Goal: Task Accomplishment & Management: Complete application form

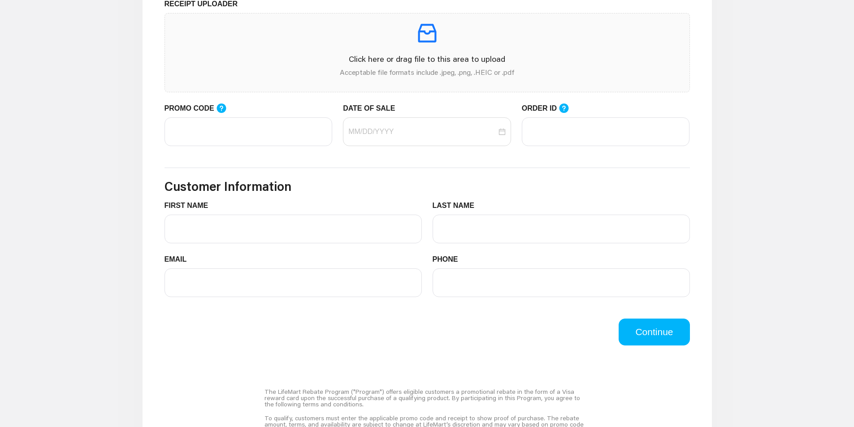
scroll to position [269, 0]
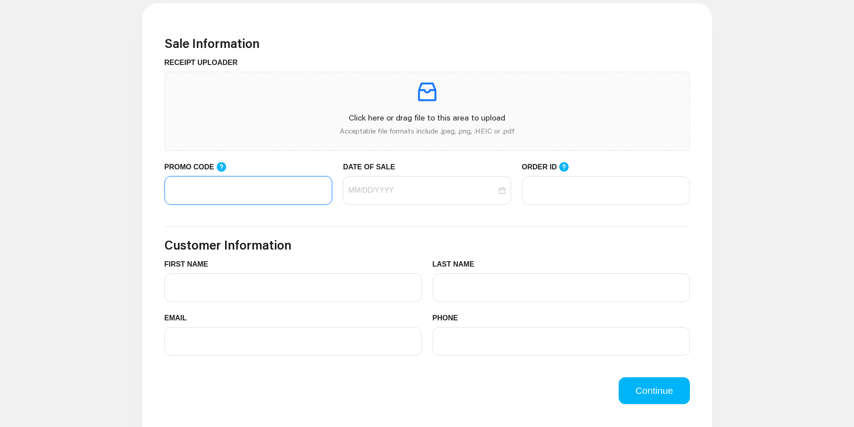
click at [255, 197] on input "PROMO CODE" at bounding box center [248, 190] width 168 height 29
paste input "LIFEMART20"
type input "LIFEMART20"
click at [417, 194] on input "DATE OF SALE" at bounding box center [422, 190] width 148 height 11
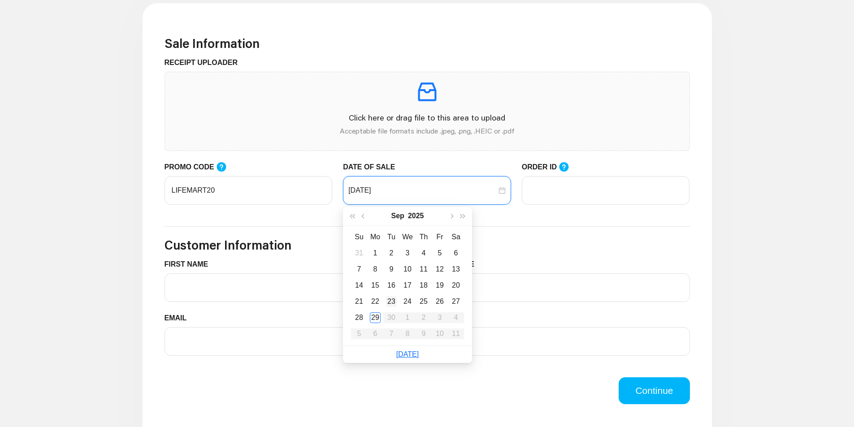
type input "[DATE]"
click at [372, 315] on div "29" at bounding box center [375, 317] width 11 height 11
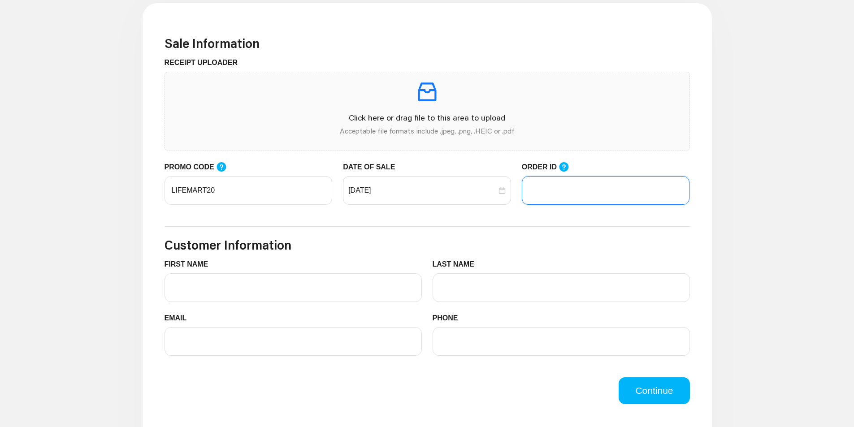
click at [567, 186] on input "ORDER ID" at bounding box center [606, 190] width 168 height 29
click at [561, 164] on icon at bounding box center [563, 166] width 9 height 9
click at [561, 176] on input "ORDER ID" at bounding box center [606, 190] width 168 height 29
paste input "102950743"
type input "102950743"
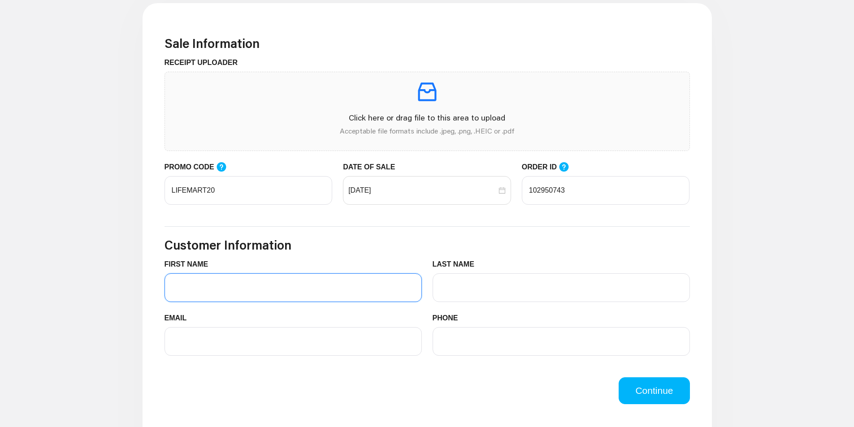
click at [342, 283] on input "FIRST NAME" at bounding box center [292, 287] width 257 height 29
type input "[PERSON_NAME]"
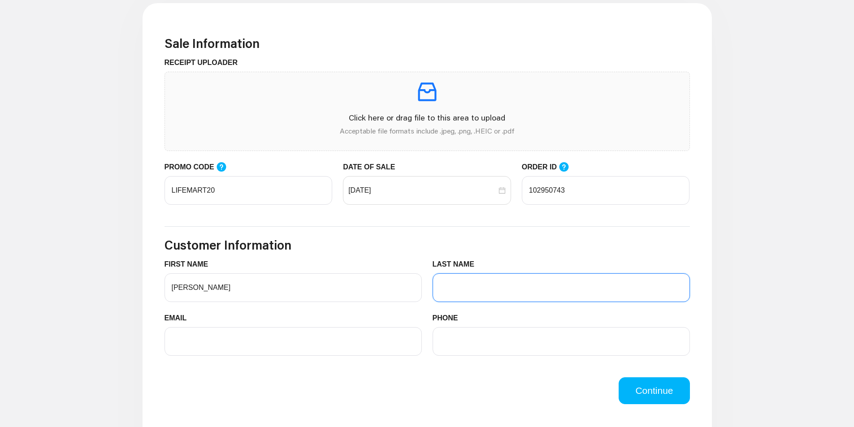
click at [448, 282] on input "LAST NAME" at bounding box center [560, 287] width 257 height 29
type input "[PERSON_NAME]"
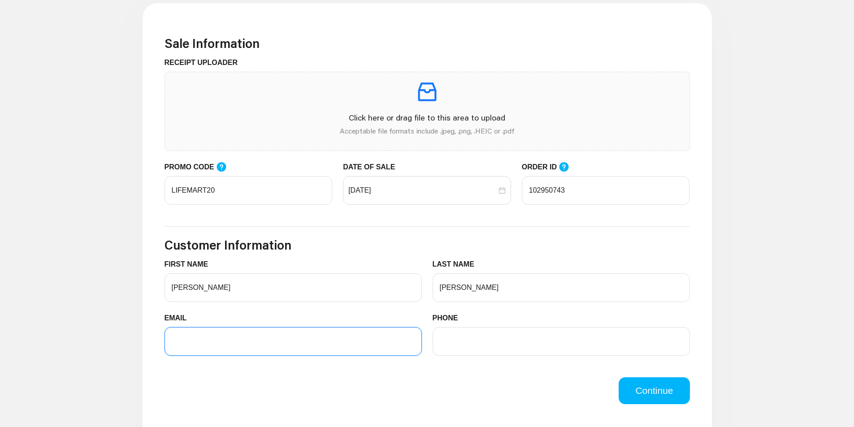
click at [344, 344] on input "EMAIL" at bounding box center [292, 341] width 257 height 29
type input "[EMAIL_ADDRESS][DOMAIN_NAME]"
click at [510, 351] on input "PHONE" at bounding box center [560, 341] width 257 height 29
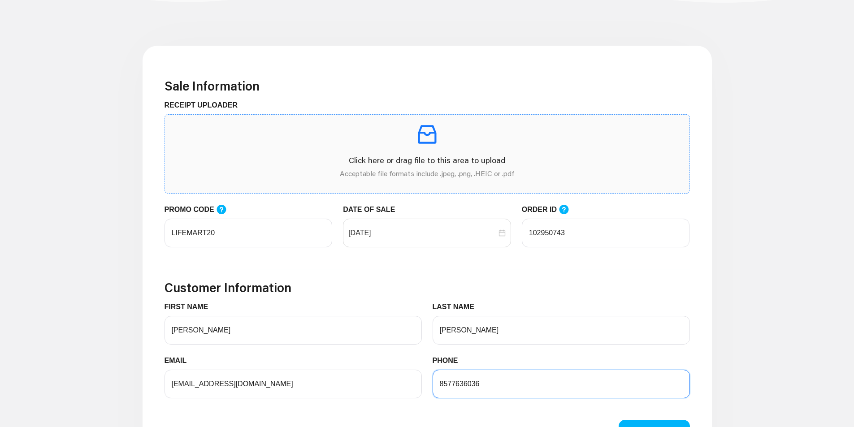
scroll to position [224, 0]
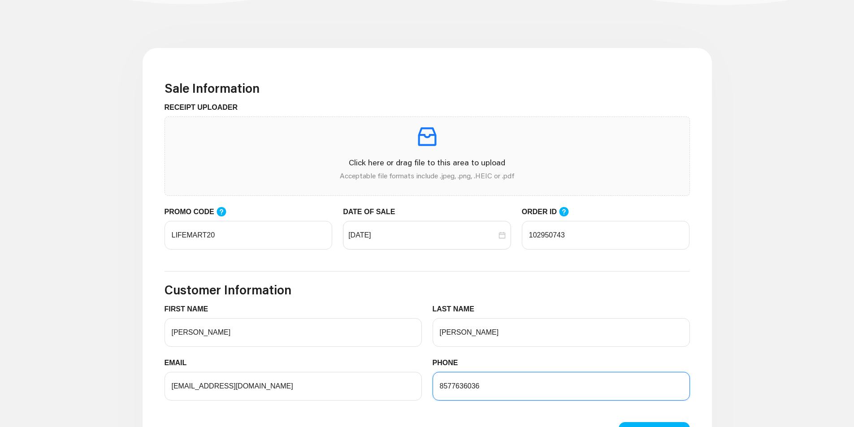
type input "8577636036"
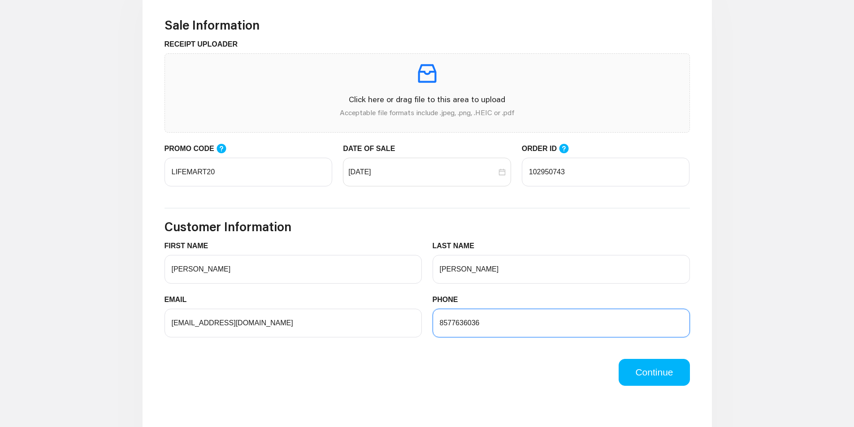
scroll to position [314, 0]
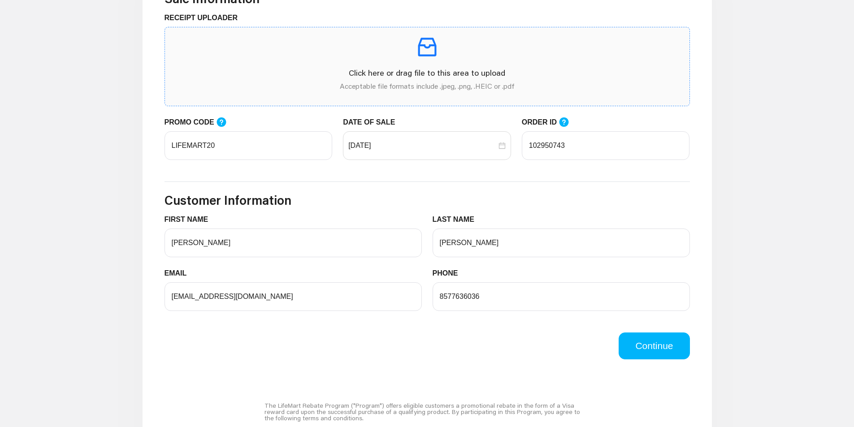
click at [434, 85] on p "Acceptable file formats include .jpeg, .png, .HEIC or .pdf" at bounding box center [427, 86] width 510 height 11
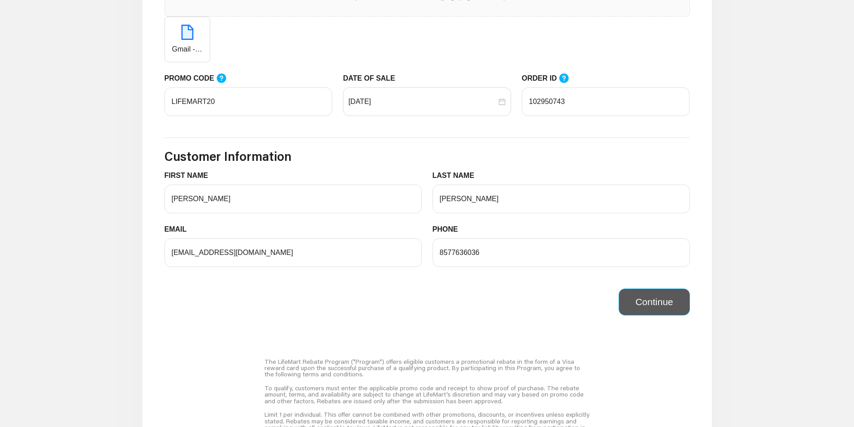
click at [634, 310] on button "Continue" at bounding box center [653, 302] width 71 height 27
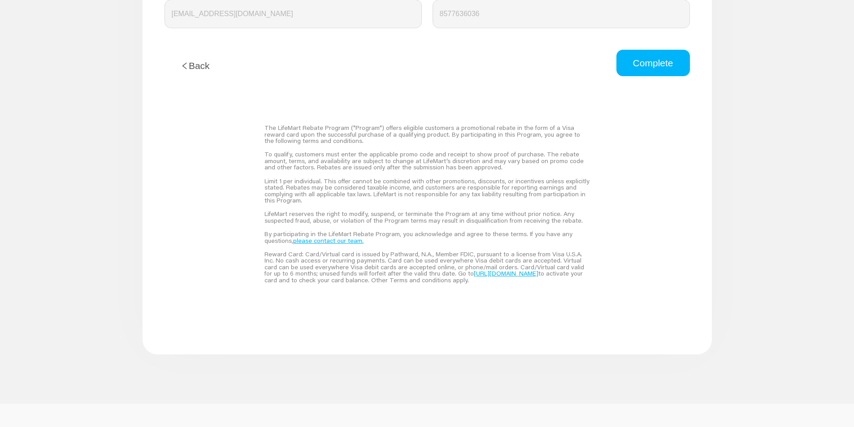
scroll to position [583, 0]
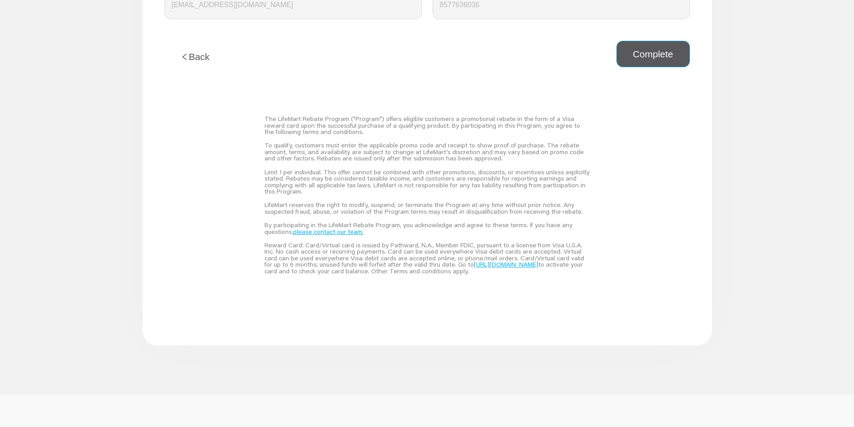
click at [648, 59] on button "Complete" at bounding box center [652, 54] width 73 height 27
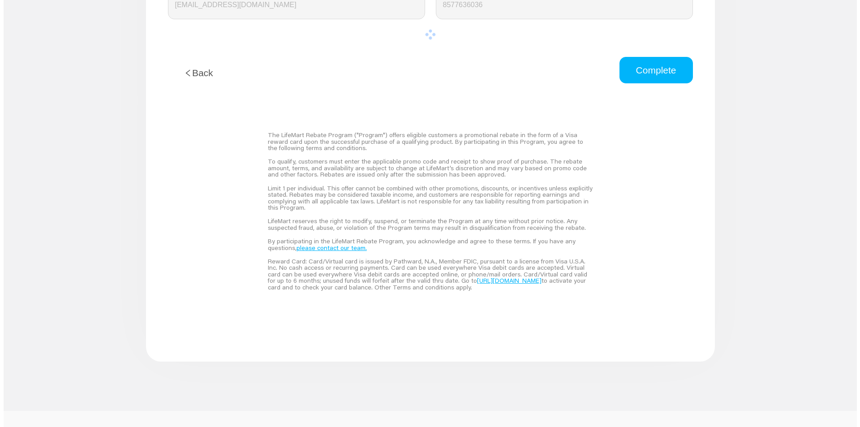
scroll to position [0, 0]
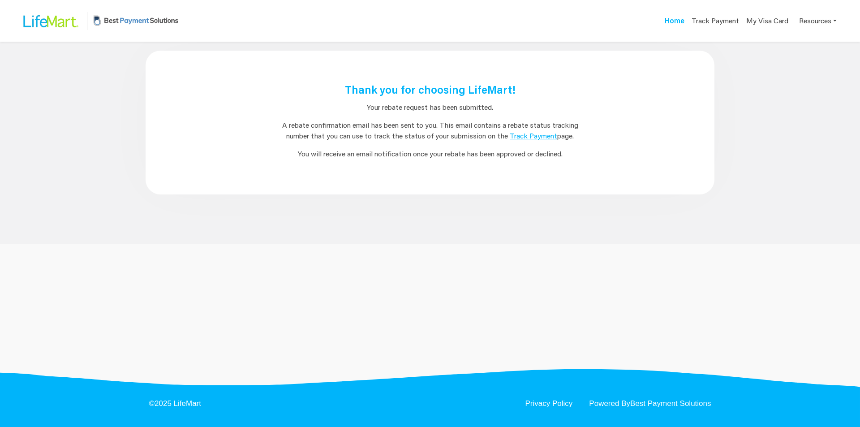
click at [536, 138] on link "Track Payment" at bounding box center [533, 135] width 47 height 9
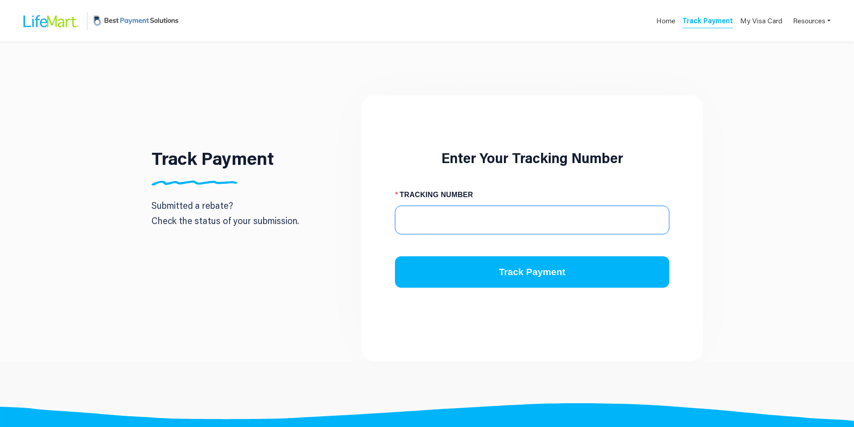
click at [473, 225] on input "TRACKING NUMBER" at bounding box center [532, 220] width 274 height 29
click at [777, 17] on link "My Visa Card" at bounding box center [761, 21] width 42 height 18
click at [811, 20] on link "Resources" at bounding box center [812, 20] width 38 height 17
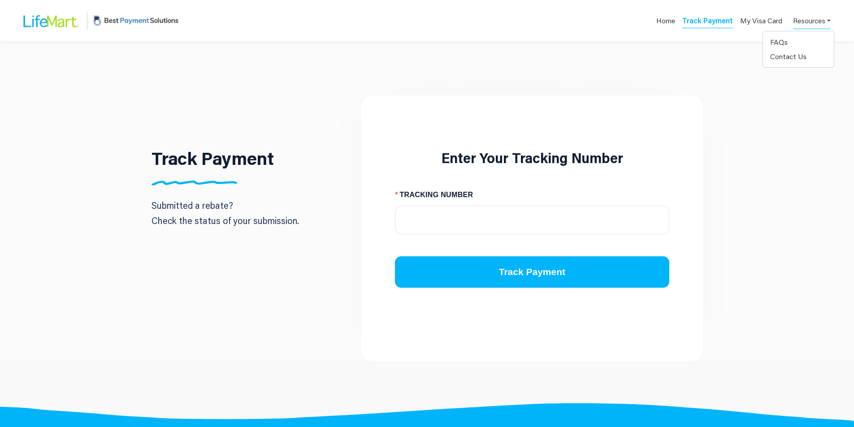
click at [811, 20] on link "Resources" at bounding box center [812, 20] width 38 height 17
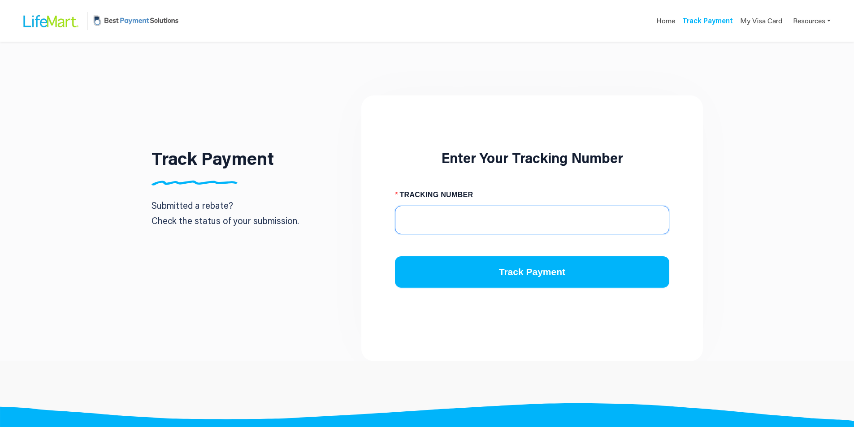
click at [443, 216] on input "TRACKING NUMBER" at bounding box center [532, 220] width 274 height 29
paste input "9182031122"
type input "9182031122"
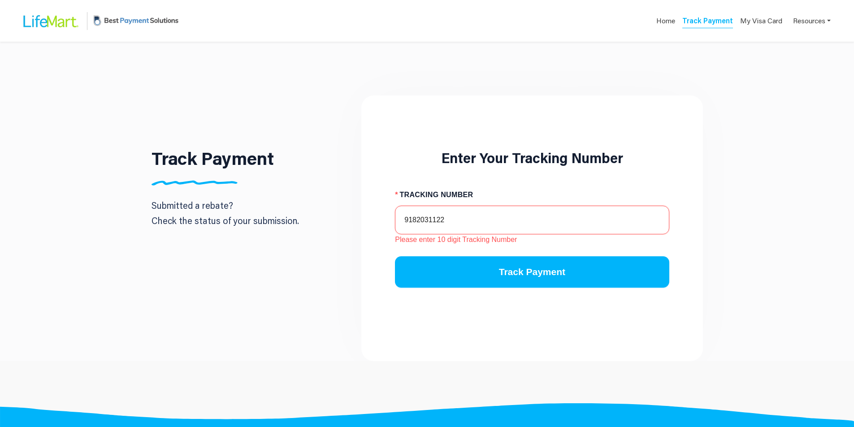
drag, startPoint x: 479, startPoint y: 220, endPoint x: 404, endPoint y: 233, distance: 76.0
click at [404, 233] on input "9182031122" at bounding box center [532, 220] width 274 height 29
paste input "9182031122"
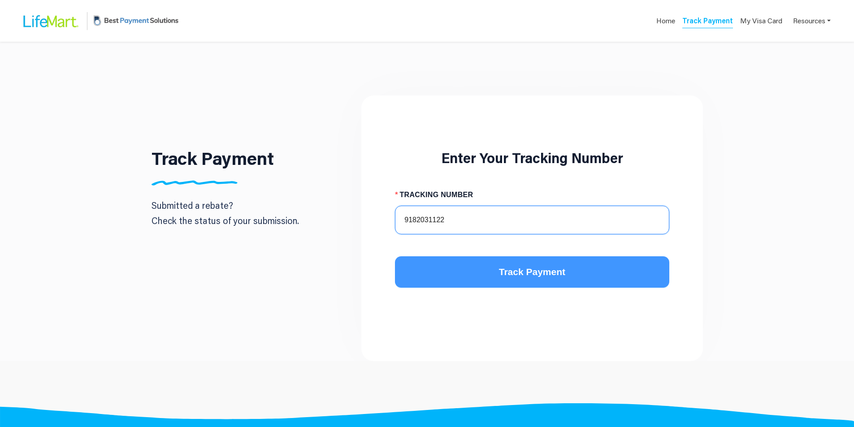
type input "9182031122"
click at [454, 275] on button "Track Payment" at bounding box center [532, 271] width 274 height 31
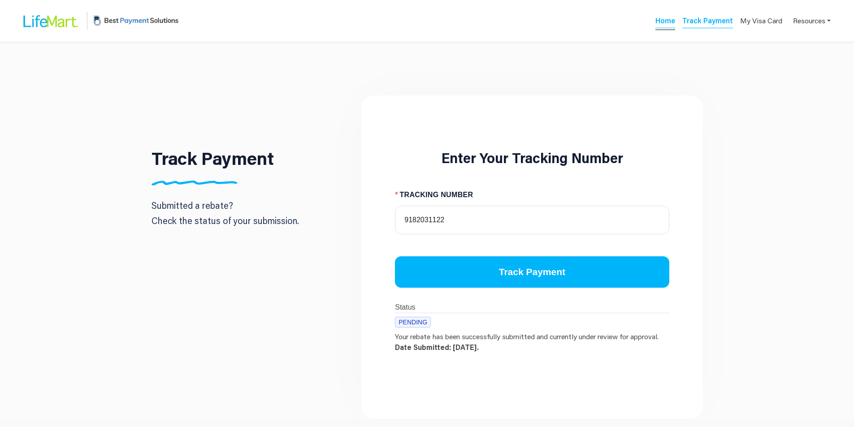
click at [665, 28] on link "Home" at bounding box center [665, 22] width 20 height 13
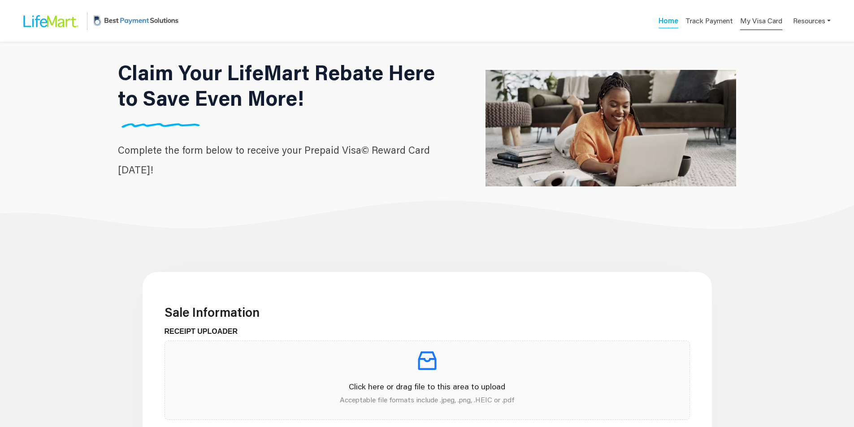
click at [767, 20] on link "My Visa Card" at bounding box center [761, 21] width 42 height 18
